Goal: Navigation & Orientation: Find specific page/section

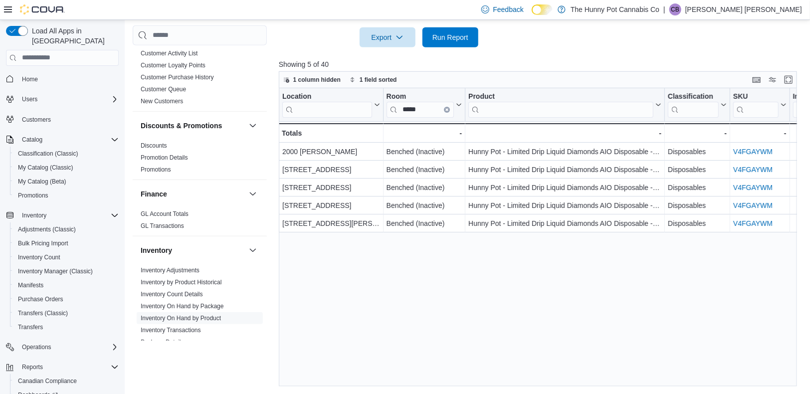
click at [38, 7] on img at bounding box center [42, 9] width 45 height 10
click at [8, 8] on icon at bounding box center [8, 9] width 8 height 8
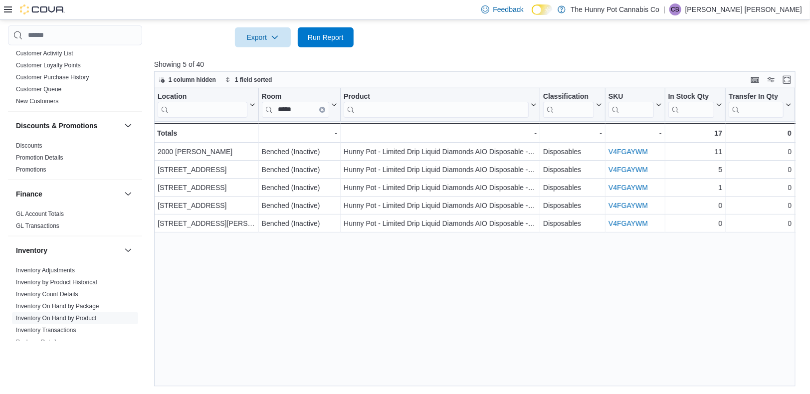
click at [8, 8] on icon at bounding box center [8, 9] width 8 height 8
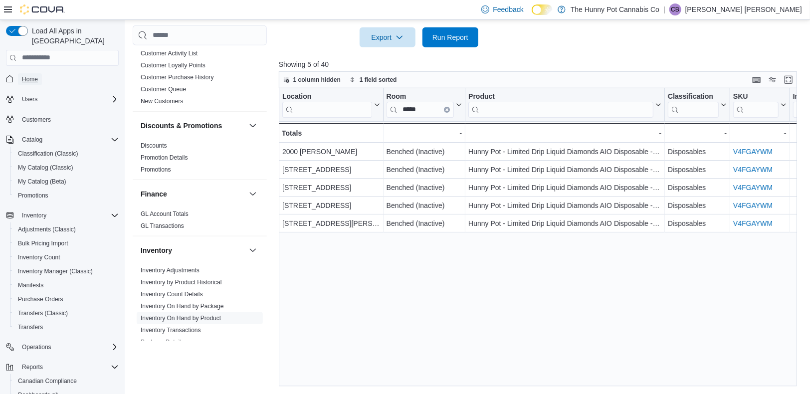
click at [36, 75] on span "Home" at bounding box center [30, 79] width 16 height 8
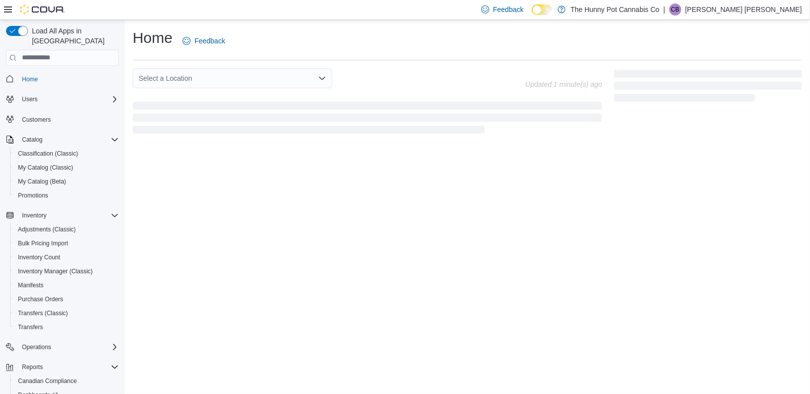
click at [10, 8] on icon at bounding box center [8, 9] width 8 height 8
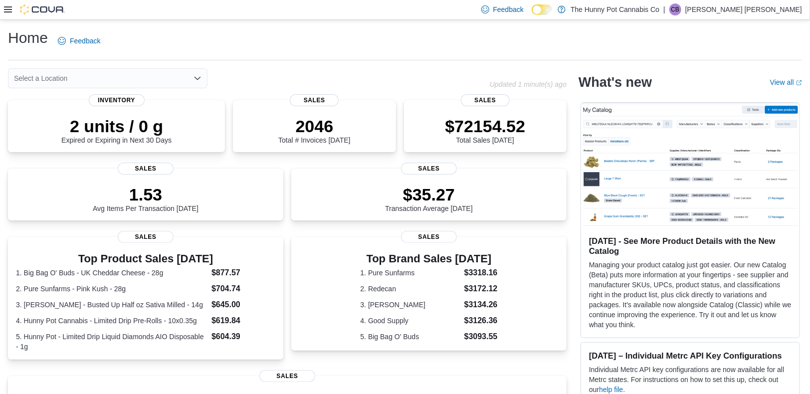
click at [166, 75] on div "Select a Location" at bounding box center [107, 78] width 199 height 20
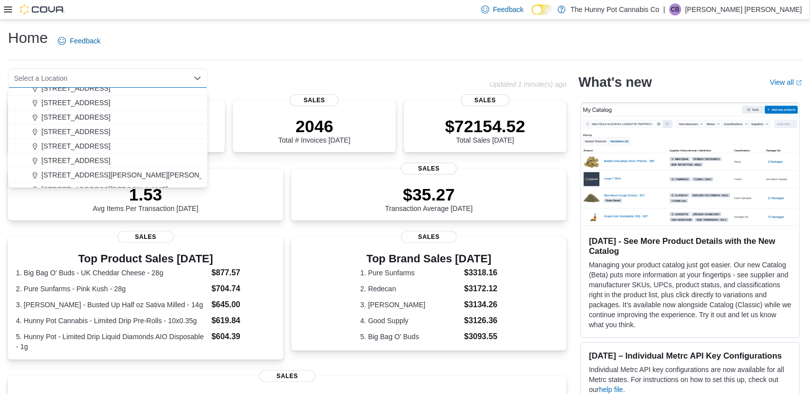
scroll to position [290, 0]
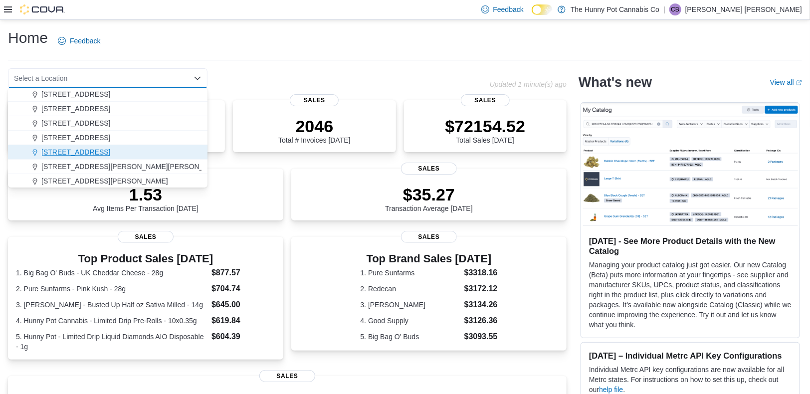
click at [122, 151] on div "[STREET_ADDRESS]" at bounding box center [114, 152] width 176 height 10
